Goal: Information Seeking & Learning: Learn about a topic

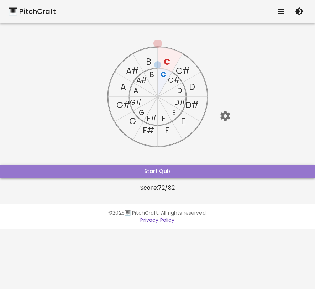
click at [224, 171] on button "Start Quiz" at bounding box center [157, 171] width 315 height 13
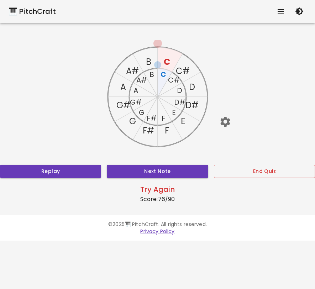
click at [24, 14] on div "🎹 PitchCraft" at bounding box center [32, 11] width 47 height 11
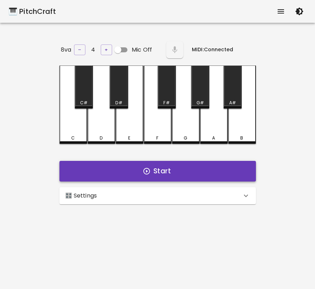
click at [152, 164] on button "Start" at bounding box center [157, 171] width 196 height 21
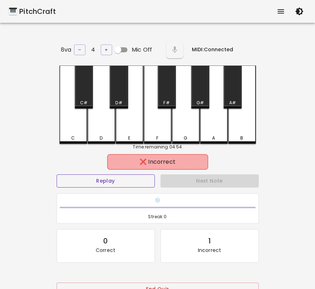
click at [145, 179] on button "Replay" at bounding box center [106, 180] width 98 height 13
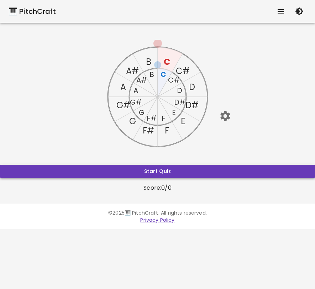
click at [116, 169] on button "Start Quiz" at bounding box center [157, 171] width 315 height 13
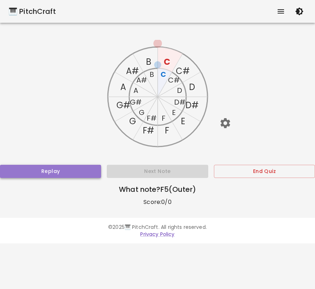
click at [56, 170] on button "Replay" at bounding box center [50, 171] width 101 height 13
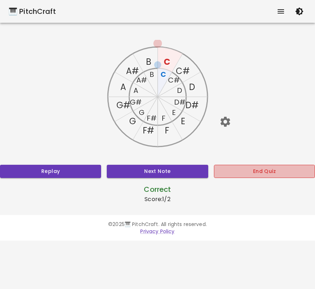
click at [271, 167] on button "End Quiz" at bounding box center [264, 171] width 101 height 13
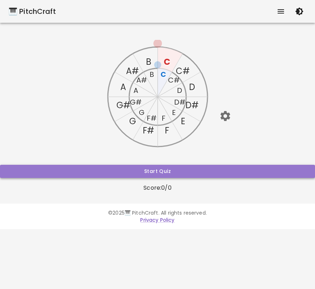
click at [206, 165] on button "Start Quiz" at bounding box center [157, 171] width 315 height 13
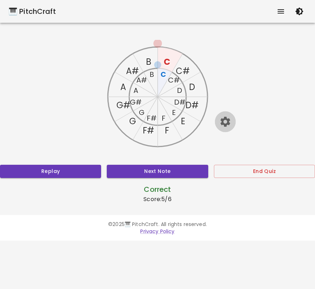
click at [225, 123] on icon "button" at bounding box center [225, 121] width 12 height 12
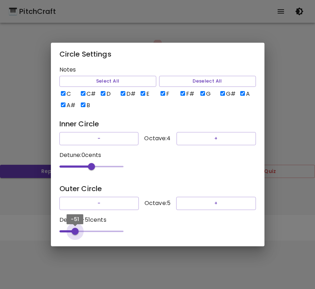
type input "-52"
drag, startPoint x: 92, startPoint y: 233, endPoint x: 75, endPoint y: 232, distance: 17.1
click at [75, 232] on span "-52" at bounding box center [74, 231] width 7 height 7
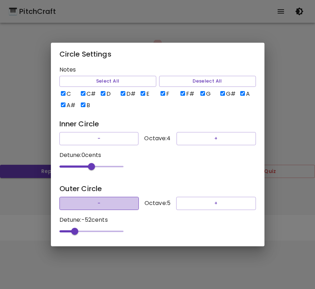
click at [108, 208] on button "-" at bounding box center [98, 203] width 79 height 13
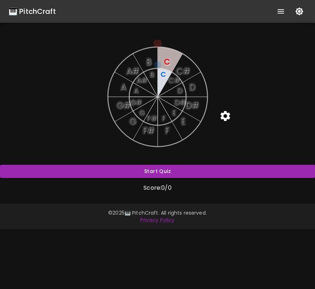
click at [296, 11] on icon "button" at bounding box center [299, 11] width 8 height 8
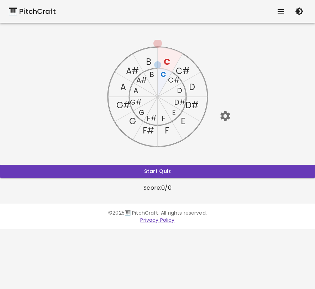
click at [223, 118] on icon "button" at bounding box center [225, 116] width 10 height 10
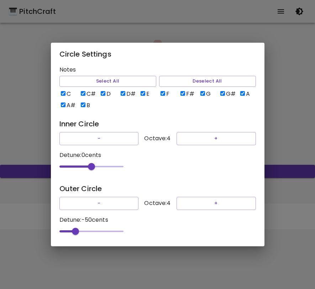
click at [276, 115] on div "Circle Settings Notes Select All Deselect All C C# D D# E F F# G G# A A# B Inne…" at bounding box center [157, 144] width 315 height 289
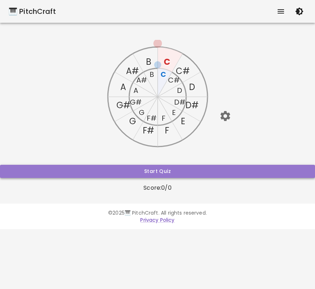
click at [233, 174] on button "Start Quiz" at bounding box center [157, 171] width 315 height 13
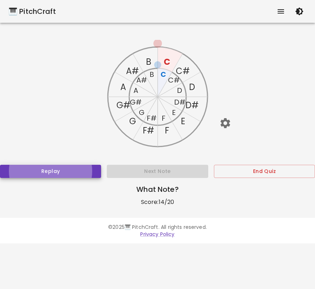
click at [77, 174] on button "Replay" at bounding box center [50, 171] width 101 height 13
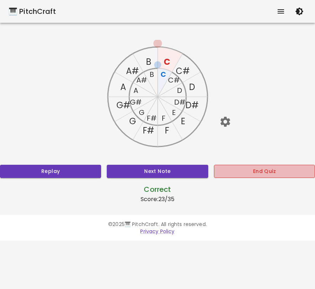
click at [245, 170] on button "End Quiz" at bounding box center [264, 171] width 101 height 13
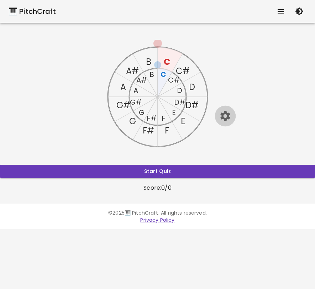
click at [225, 112] on icon "button" at bounding box center [225, 116] width 10 height 10
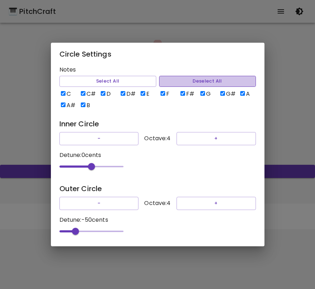
click at [175, 82] on button "Deselect All" at bounding box center [207, 81] width 97 height 11
checkbox input "false"
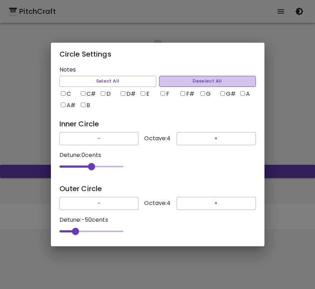
checkbox input "false"
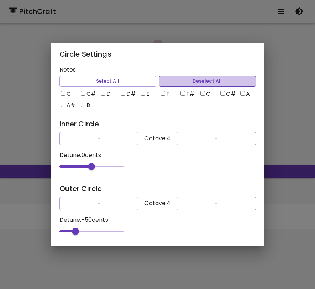
checkbox input "false"
click at [67, 90] on label "C" at bounding box center [67, 94] width 17 height 9
click at [65, 91] on input "C" at bounding box center [63, 93] width 5 height 5
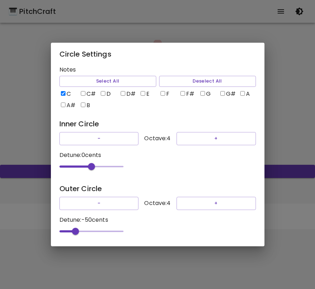
checkbox input "true"
click at [105, 90] on label "D" at bounding box center [107, 94] width 17 height 9
click at [105, 91] on input "D" at bounding box center [103, 93] width 5 height 5
checkbox input "true"
click at [204, 91] on input "G" at bounding box center [202, 93] width 5 height 5
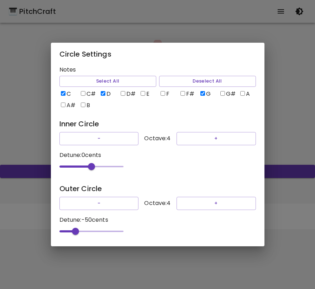
checkbox input "true"
click at [286, 102] on div "Circle Settings Notes Select All Deselect All C C# D D# E F F# G G# A A# B Inne…" at bounding box center [157, 144] width 315 height 289
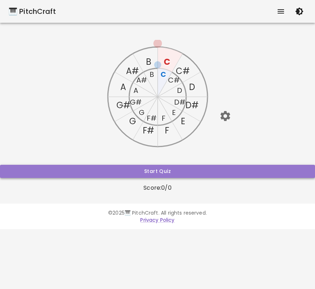
click at [242, 172] on button "Start Quiz" at bounding box center [157, 171] width 315 height 13
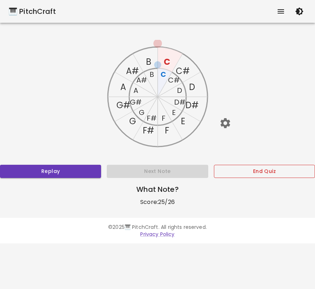
click at [248, 167] on button "End Quiz" at bounding box center [264, 171] width 101 height 13
